Goal: Transaction & Acquisition: Purchase product/service

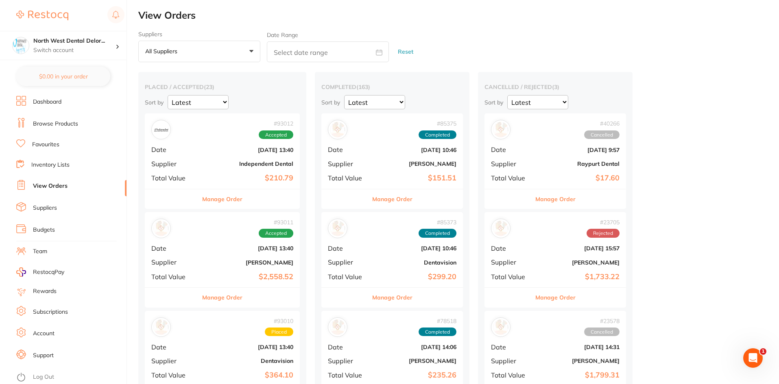
click at [49, 100] on link "Dashboard" at bounding box center [47, 102] width 28 height 8
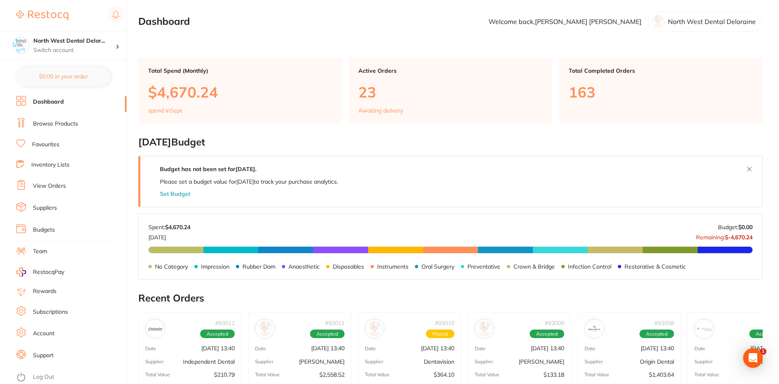
click at [60, 121] on link "Browse Products" at bounding box center [55, 124] width 45 height 8
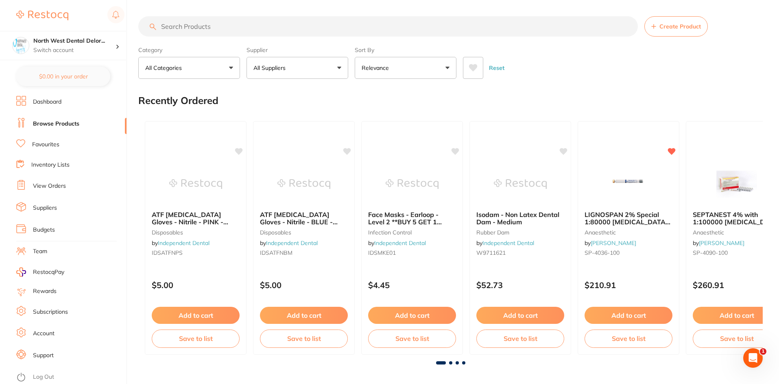
click at [193, 28] on input "search" at bounding box center [387, 26] width 499 height 20
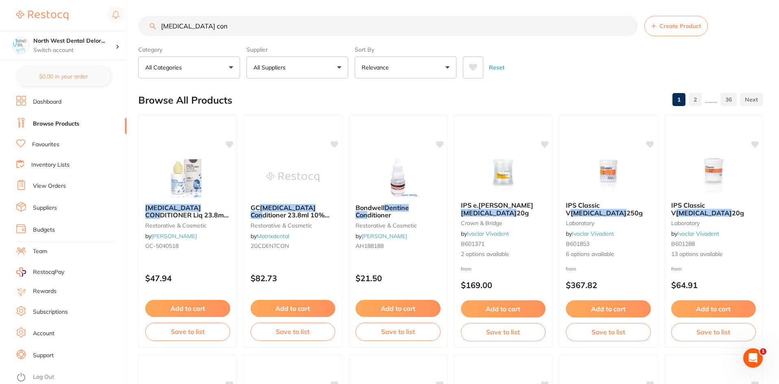
scroll to position [1, 0]
click at [141, 21] on input "[MEDICAL_DATA] con" at bounding box center [387, 25] width 499 height 20
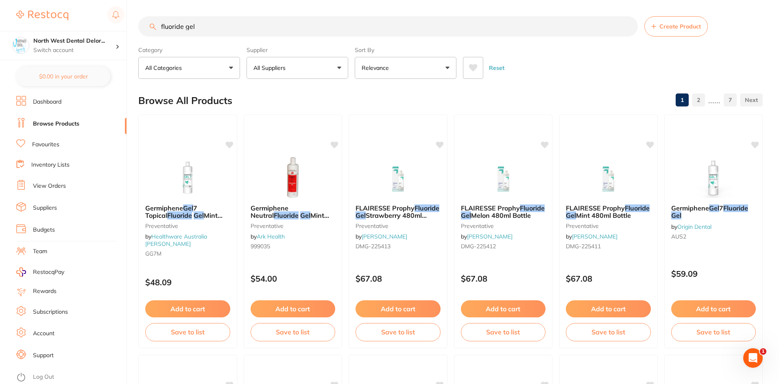
scroll to position [0, 0]
drag, startPoint x: 203, startPoint y: 22, endPoint x: 154, endPoint y: 33, distance: 50.4
click at [154, 33] on input "fluoride gel" at bounding box center [387, 26] width 499 height 20
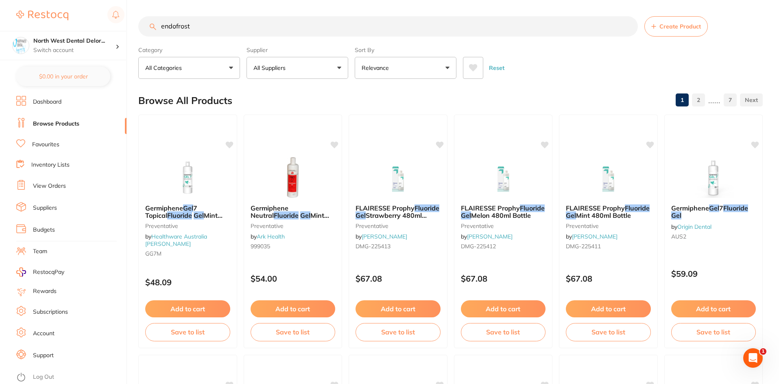
type input "endofrost"
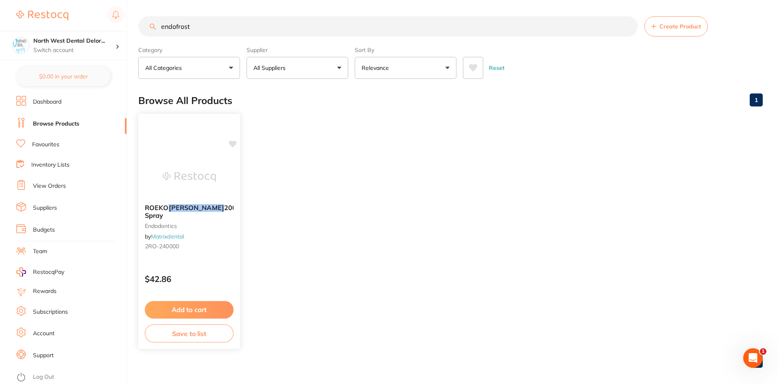
scroll to position [0, 0]
drag, startPoint x: 649, startPoint y: 112, endPoint x: 610, endPoint y: 87, distance: 46.4
click at [649, 110] on div "Browse All Products 1" at bounding box center [450, 100] width 624 height 27
drag, startPoint x: 224, startPoint y: 32, endPoint x: 101, endPoint y: 15, distance: 124.0
click at [101, 15] on div "$4,662.22 North West Dental Delor... Switch account Longford Smileco North West…" at bounding box center [389, 192] width 779 height 384
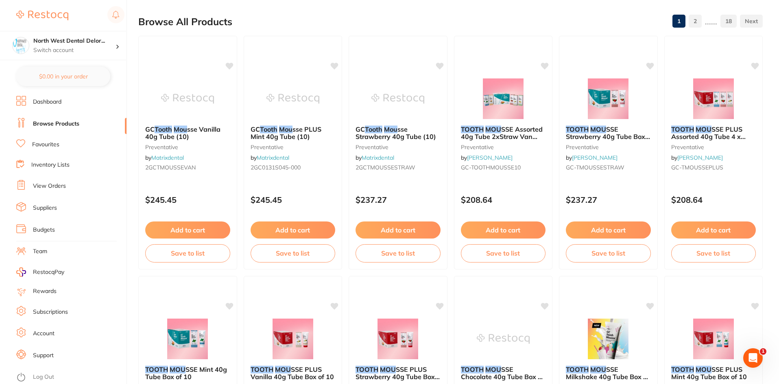
scroll to position [80, 0]
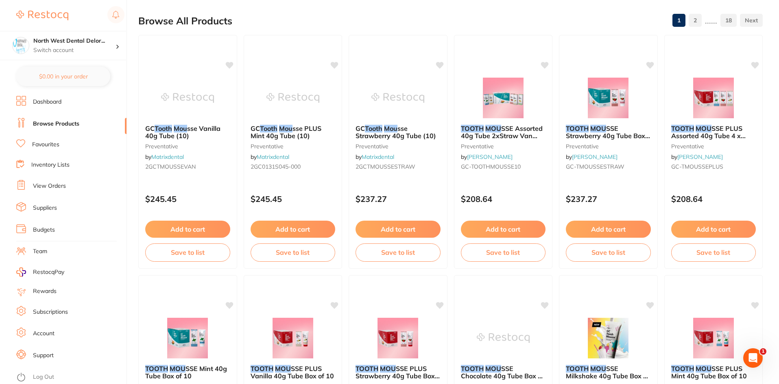
click at [618, 19] on div "Browse All Products 1 2 ...... 18" at bounding box center [450, 20] width 624 height 27
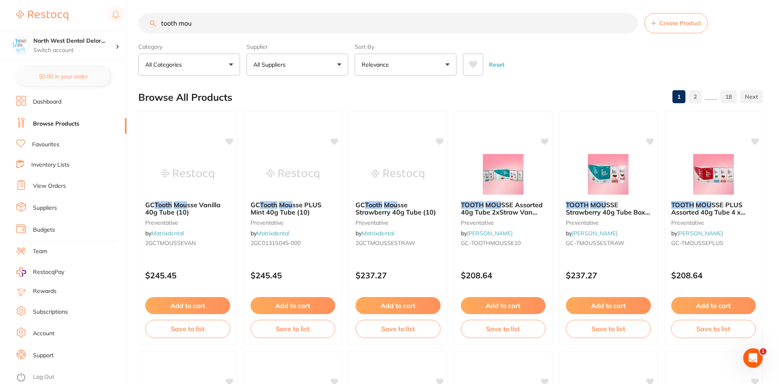
scroll to position [0, 0]
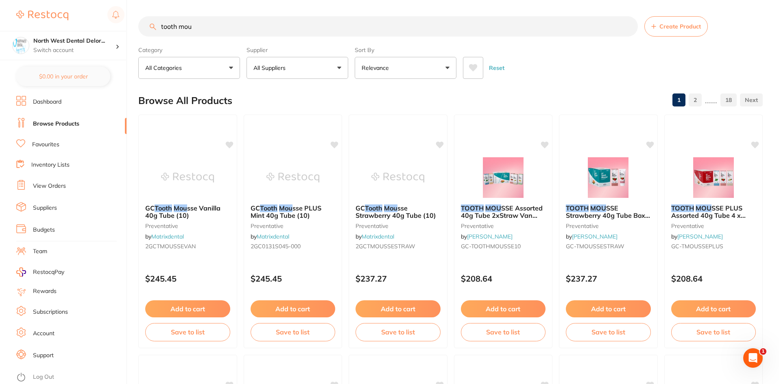
drag, startPoint x: 200, startPoint y: 31, endPoint x: 144, endPoint y: 26, distance: 56.3
click at [144, 26] on input "tooth mou" at bounding box center [387, 26] width 499 height 20
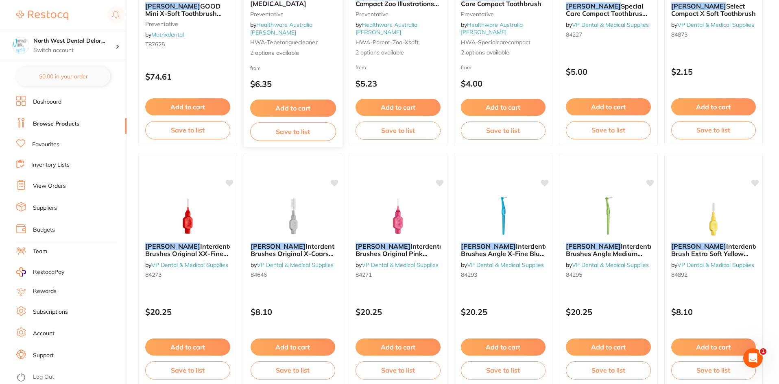
scroll to position [202, 0]
type input "tepee"
click at [376, 258] on div "[PERSON_NAME] Interdental Brushes Original Pink 0.4mm Pack Of 25 by VP Dental &…" at bounding box center [397, 261] width 99 height 52
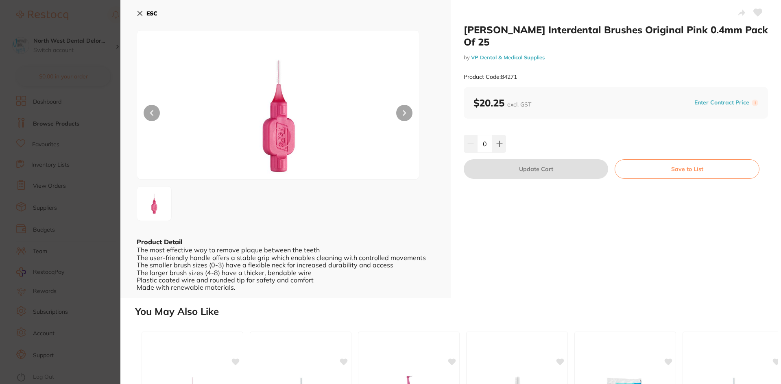
click at [86, 11] on section "[PERSON_NAME] Interdental Brushes Original Pink 0.4mm Pack Of 25 by VP Dental &…" at bounding box center [390, 192] width 781 height 384
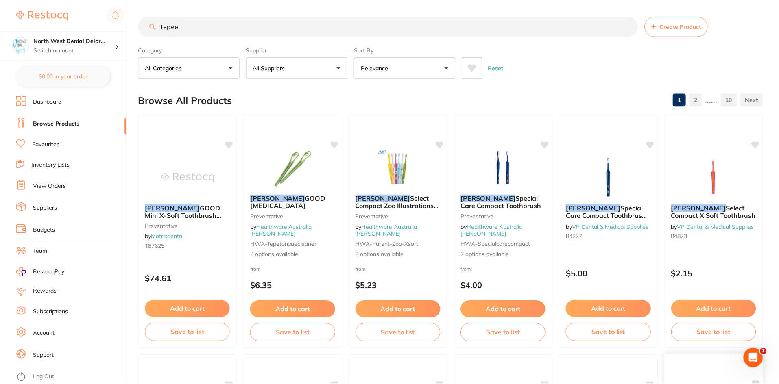
scroll to position [202, 0]
